Goal: Task Accomplishment & Management: Manage account settings

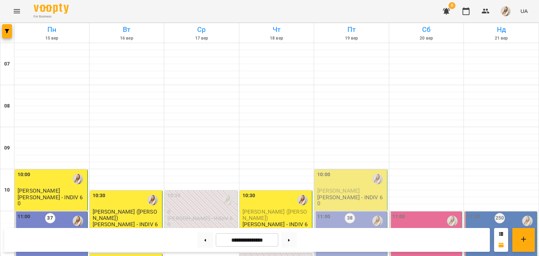
scroll to position [251, 0]
click at [294, 242] on button at bounding box center [289, 240] width 16 height 15
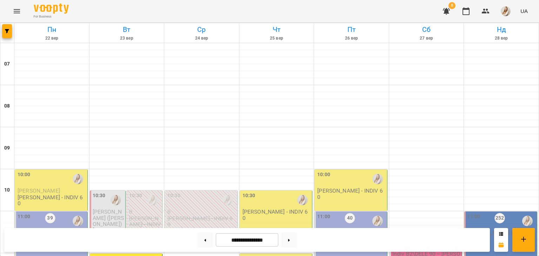
scroll to position [286, 0]
click at [199, 241] on button at bounding box center [205, 240] width 16 height 15
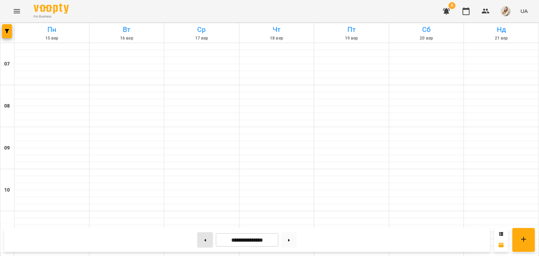
type input "**********"
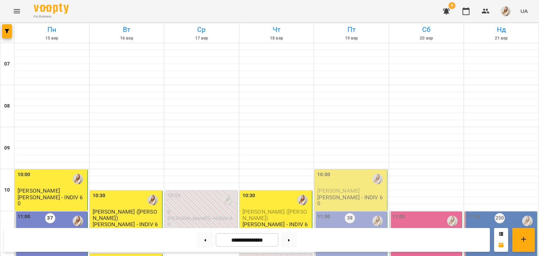
scroll to position [446, 0]
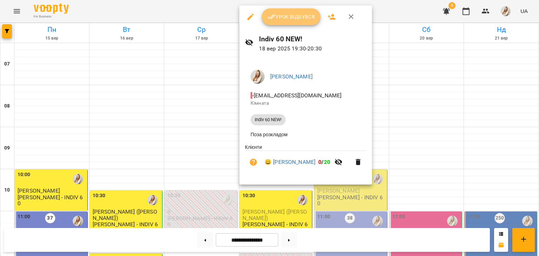
click at [293, 16] on span "Урок відбувся" at bounding box center [291, 17] width 48 height 8
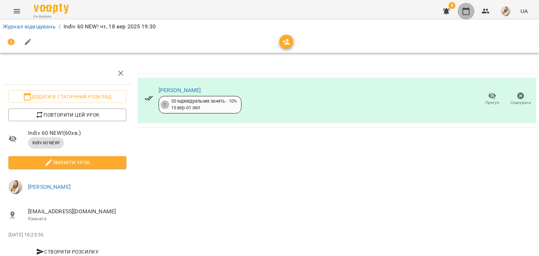
click at [466, 13] on icon "button" at bounding box center [466, 11] width 8 height 8
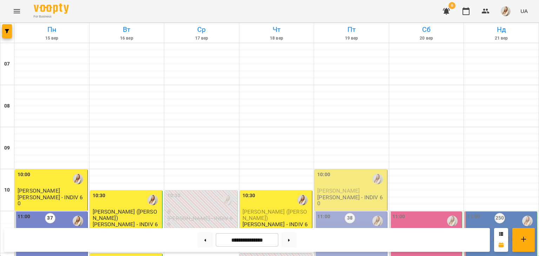
scroll to position [220, 0]
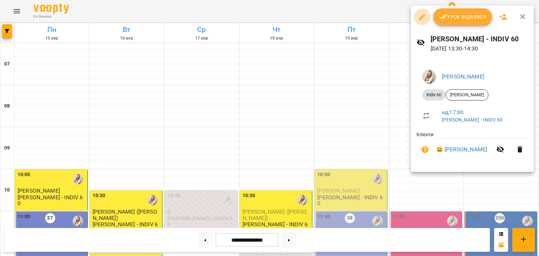
click at [423, 15] on icon "button" at bounding box center [422, 17] width 6 height 6
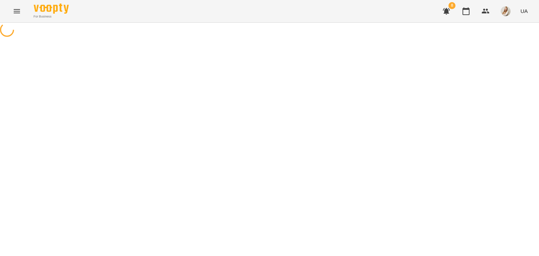
select select "********"
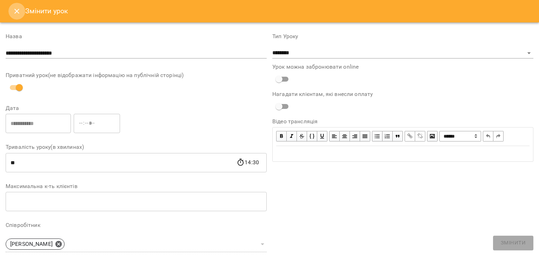
click at [11, 7] on button "Close" at bounding box center [16, 11] width 17 height 17
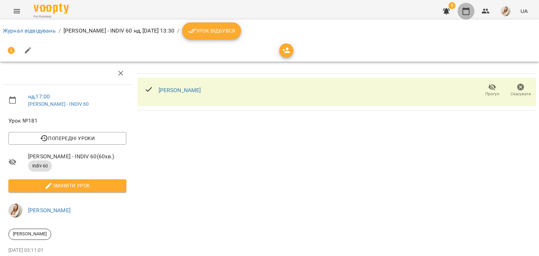
click at [474, 9] on button "button" at bounding box center [465, 11] width 17 height 17
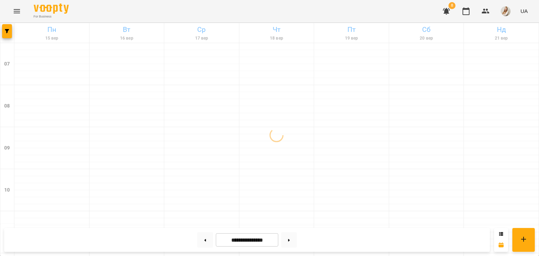
click at [279, 6] on div "For Business 8 UA" at bounding box center [269, 11] width 539 height 22
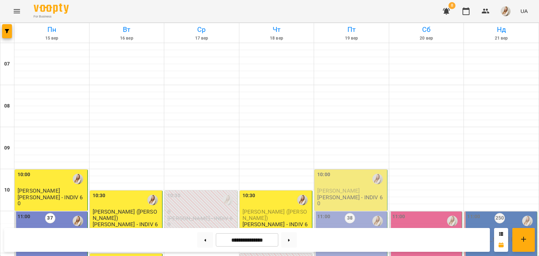
scroll to position [92, 0]
click at [197, 242] on button at bounding box center [205, 240] width 16 height 15
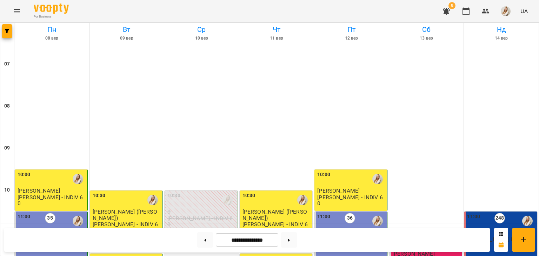
scroll to position [329, 0]
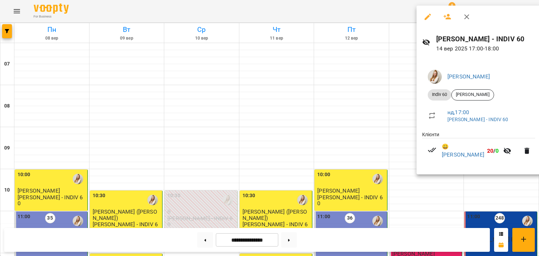
click at [294, 14] on div at bounding box center [269, 128] width 539 height 256
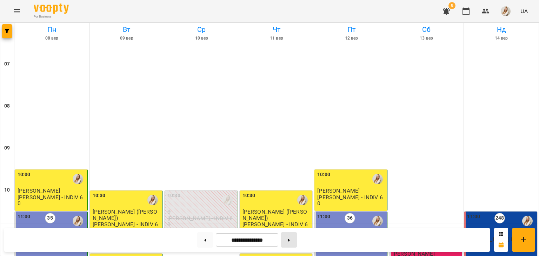
click at [290, 240] on icon at bounding box center [289, 240] width 2 height 2
type input "**********"
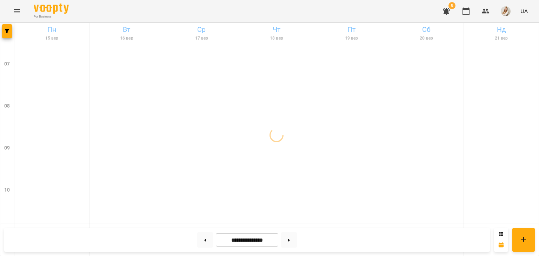
click at [246, 10] on div "For Business 8 UA" at bounding box center [269, 11] width 539 height 22
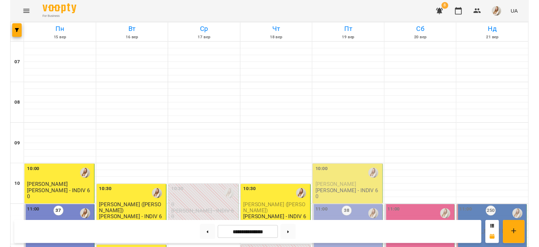
scroll to position [121, 0]
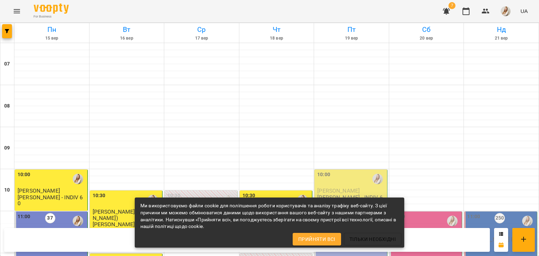
scroll to position [338, 0]
click at [247, 12] on div "For Business 7 UA" at bounding box center [269, 11] width 539 height 22
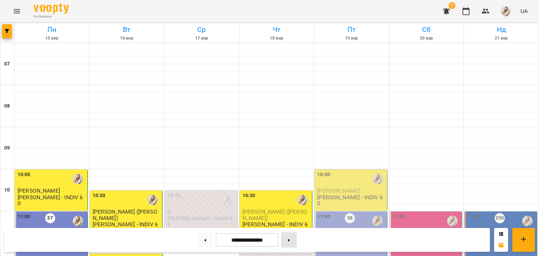
click at [297, 241] on button at bounding box center [289, 240] width 16 height 15
type input "**********"
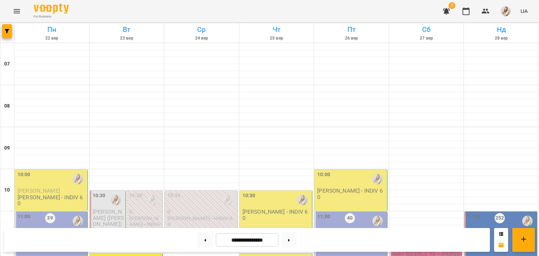
scroll to position [263, 0]
